Goal: Information Seeking & Learning: Check status

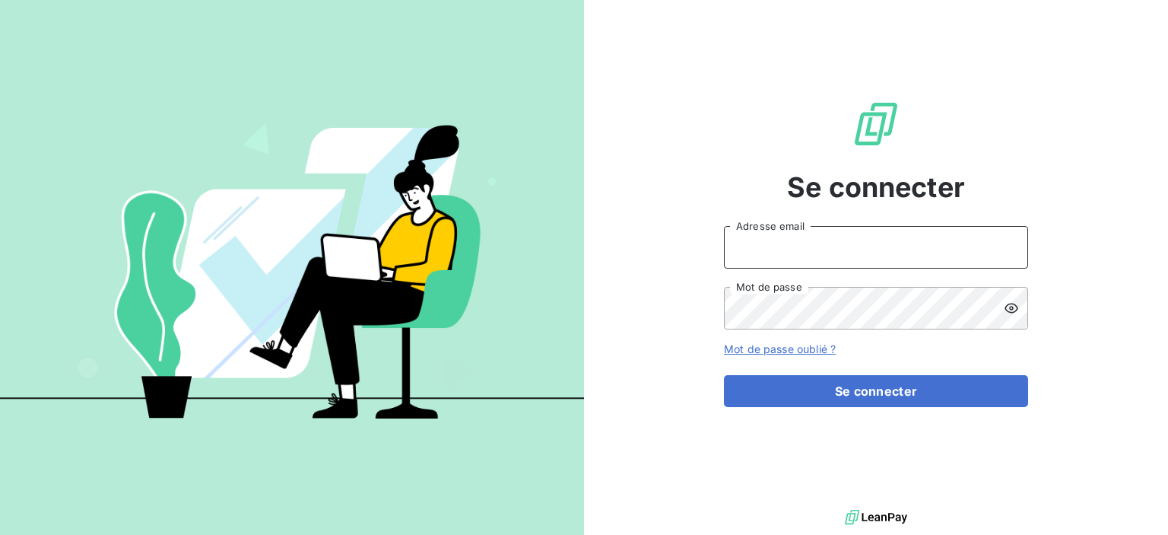
click at [788, 244] on input "Adresse email" at bounding box center [876, 247] width 304 height 43
type input "[PERSON_NAME][EMAIL_ADDRESS][PERSON_NAME][DOMAIN_NAME]"
click at [724, 375] on button "Se connecter" at bounding box center [876, 391] width 304 height 32
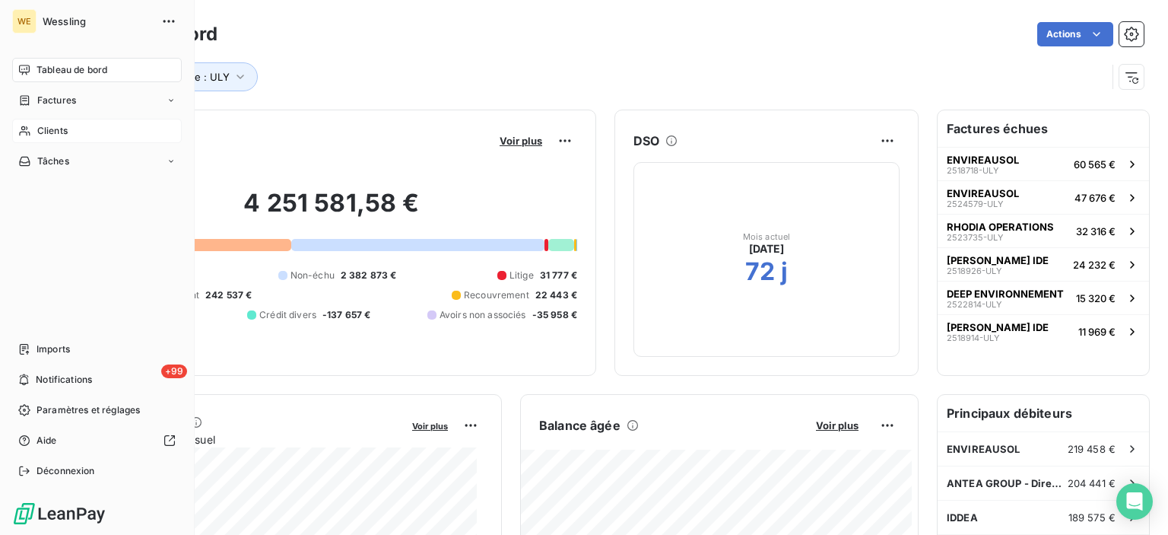
click at [52, 126] on span "Clients" at bounding box center [52, 131] width 30 height 14
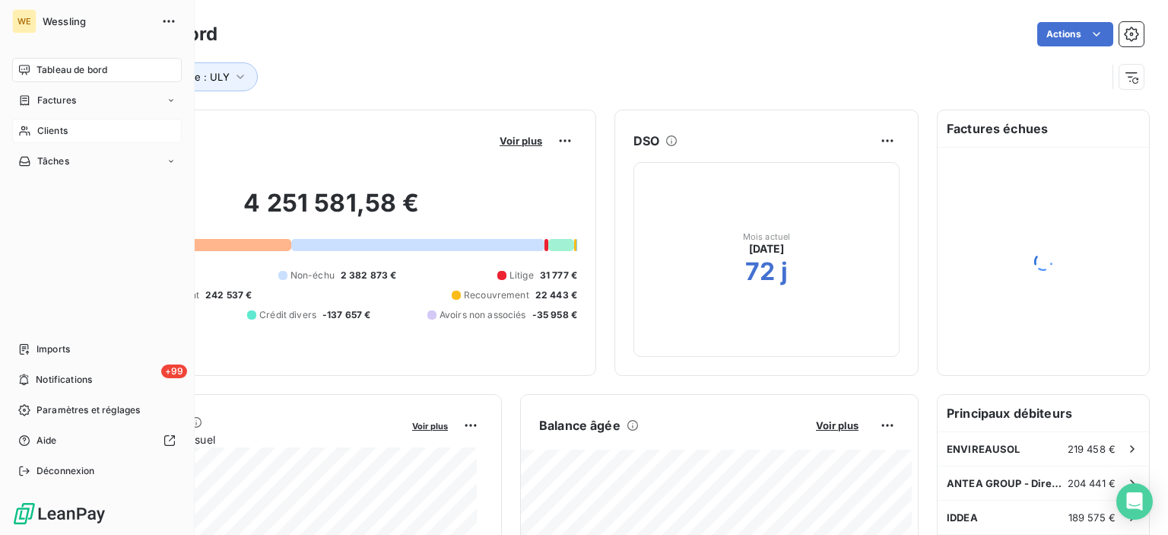
click at [73, 131] on div "Clients" at bounding box center [97, 131] width 170 height 24
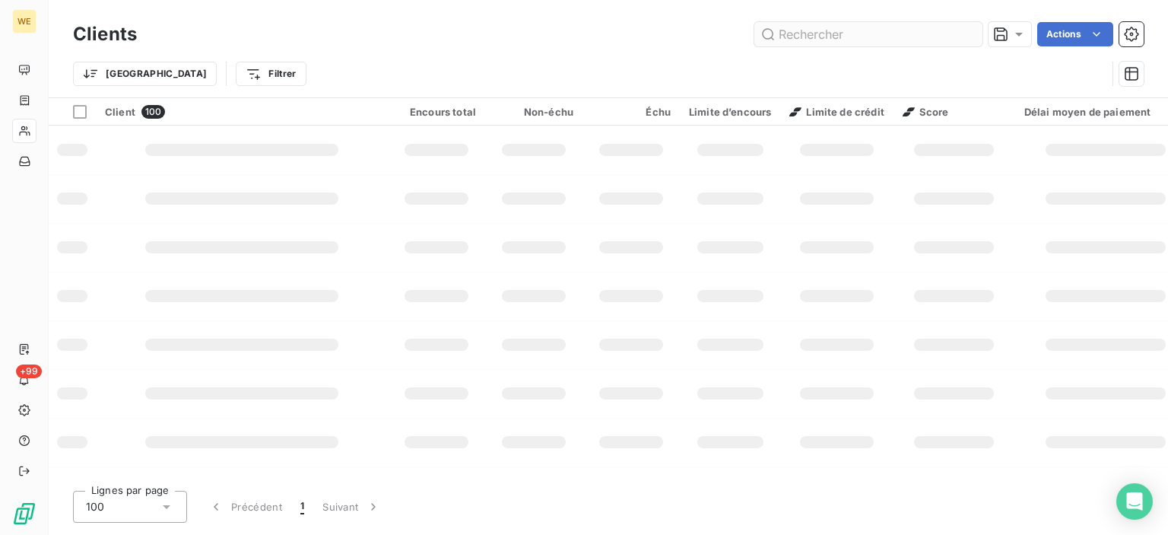
click at [844, 42] on input "text" at bounding box center [869, 34] width 228 height 24
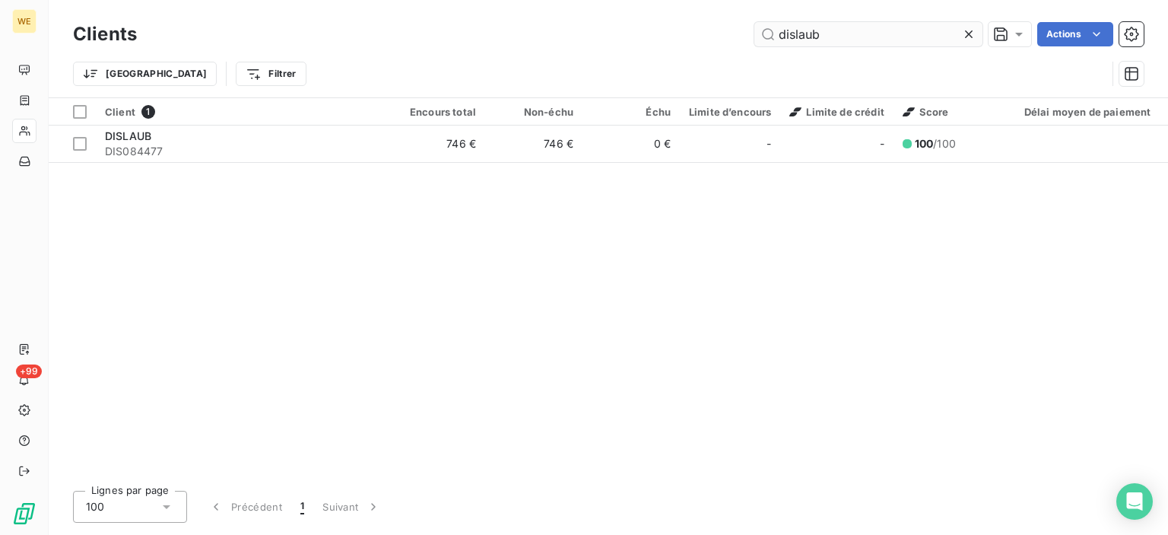
type input "dislaub"
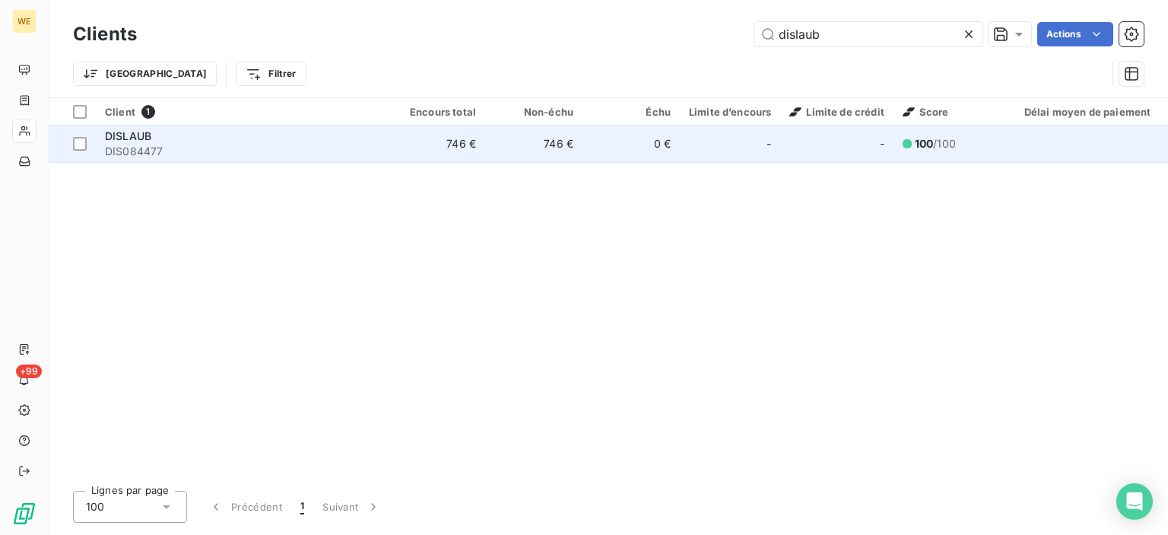
click at [447, 151] on td "746 €" at bounding box center [436, 144] width 97 height 37
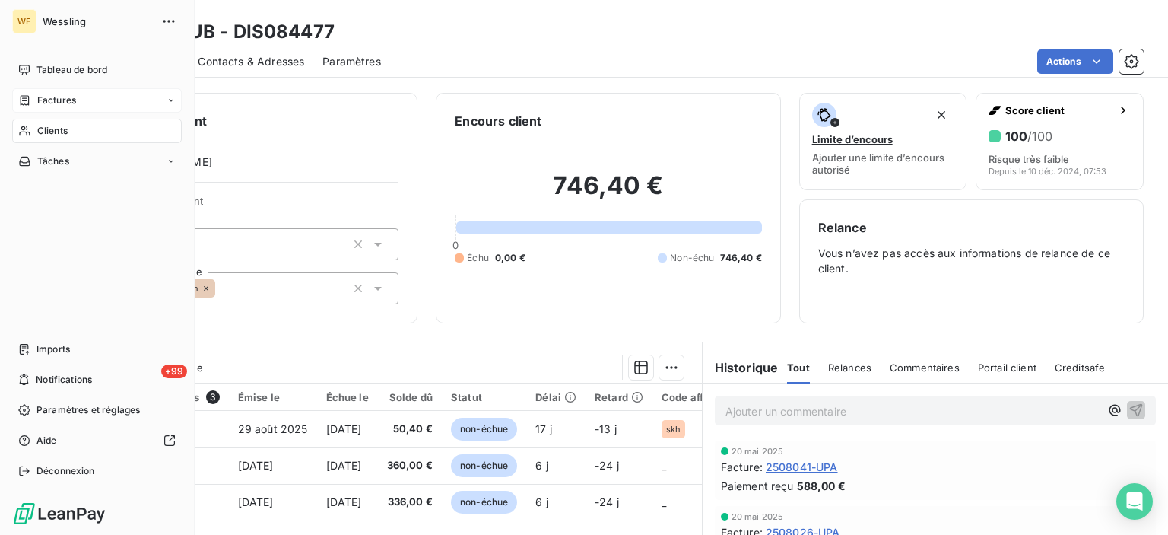
click at [49, 97] on span "Factures" at bounding box center [56, 101] width 39 height 14
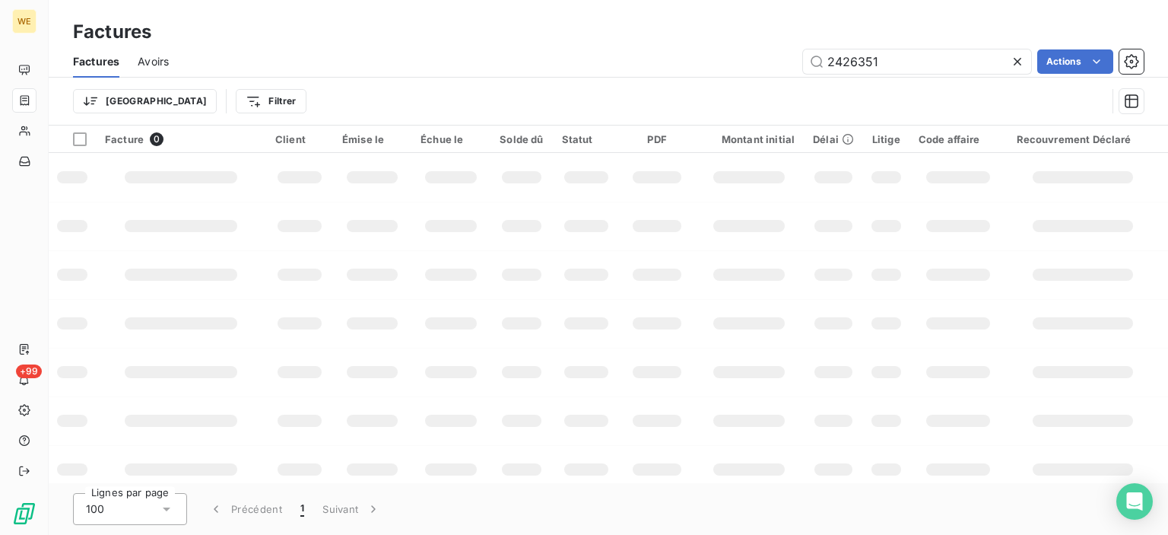
drag, startPoint x: 887, startPoint y: 60, endPoint x: 665, endPoint y: 46, distance: 222.5
click at [682, 52] on div "2426351 Actions" at bounding box center [665, 61] width 957 height 24
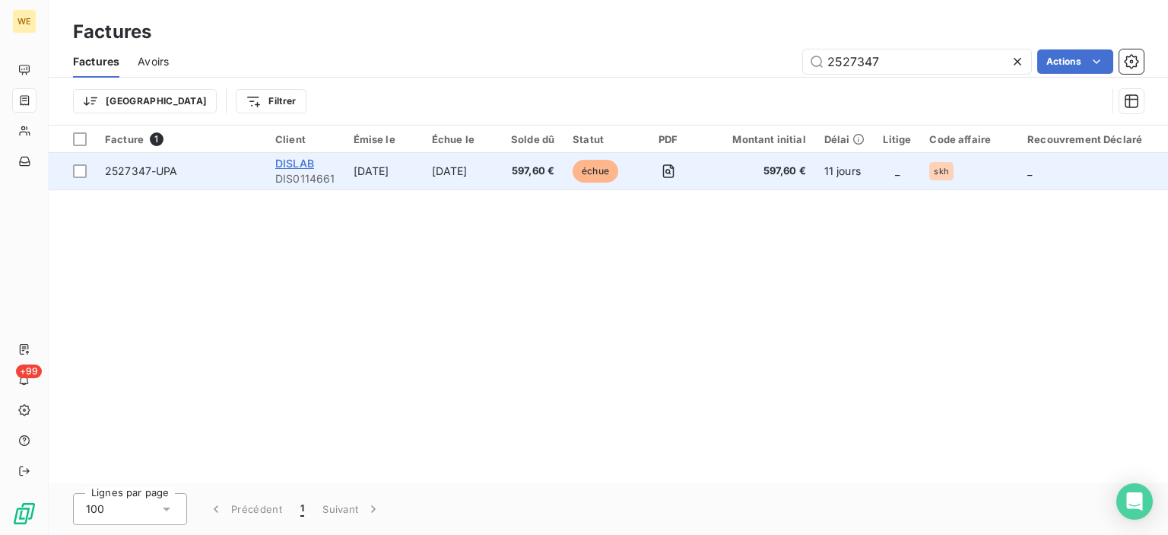
type input "2527347"
click at [297, 164] on span "DISLAB" at bounding box center [294, 163] width 39 height 13
